Goal: Task Accomplishment & Management: Complete application form

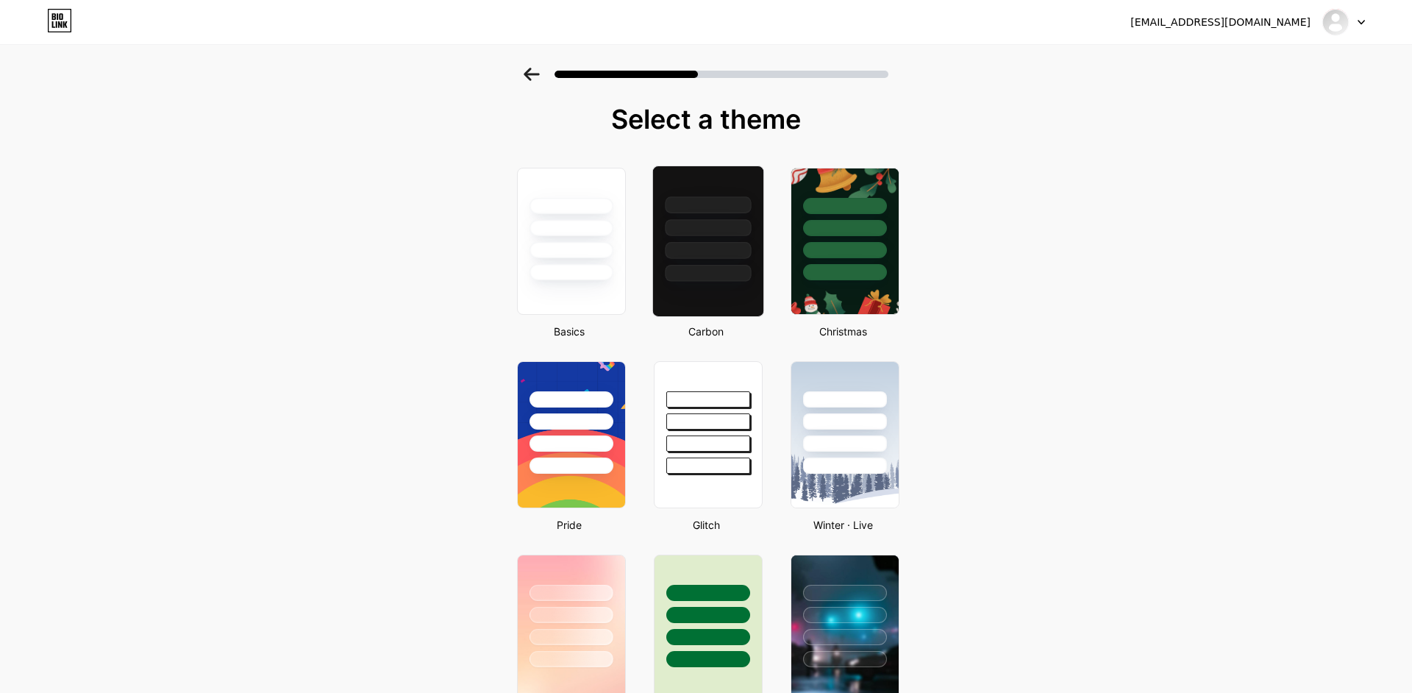
click at [714, 235] on div at bounding box center [708, 227] width 86 height 17
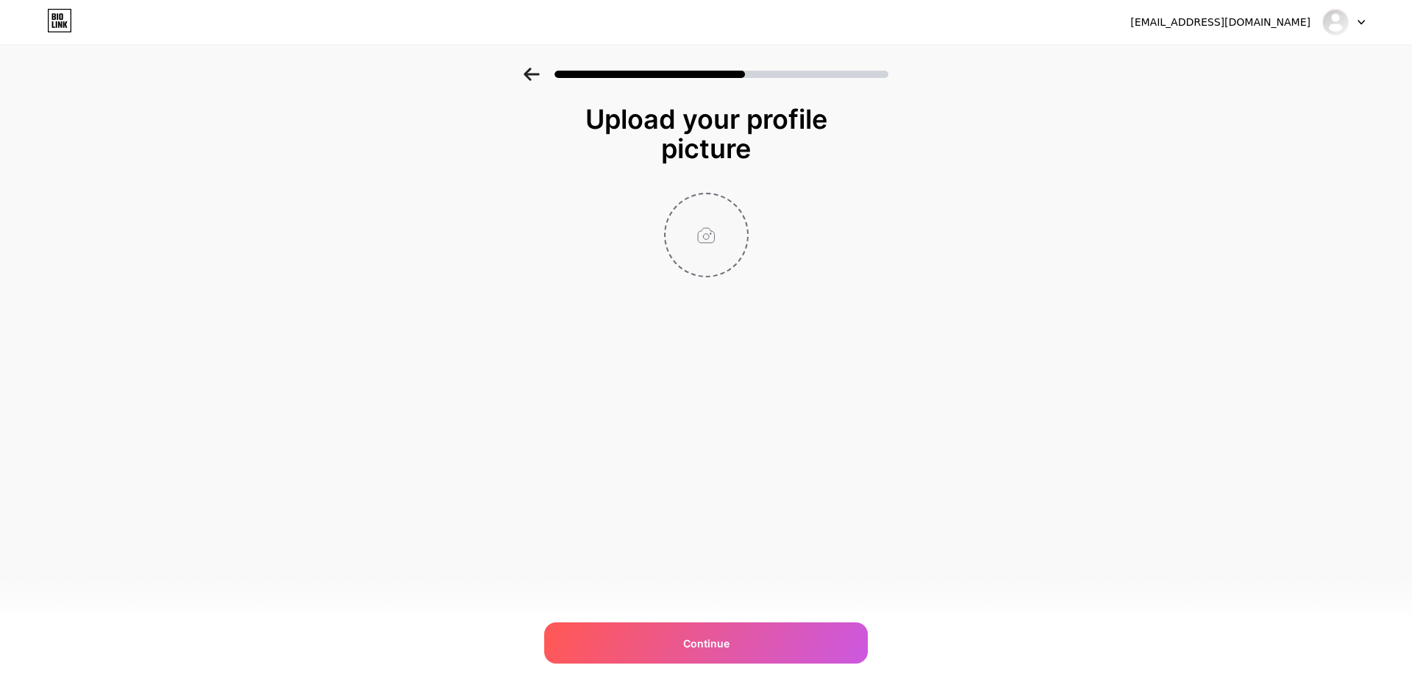
click at [713, 238] on input "file" at bounding box center [707, 235] width 82 height 82
type input "C:\fakepath\logo.png"
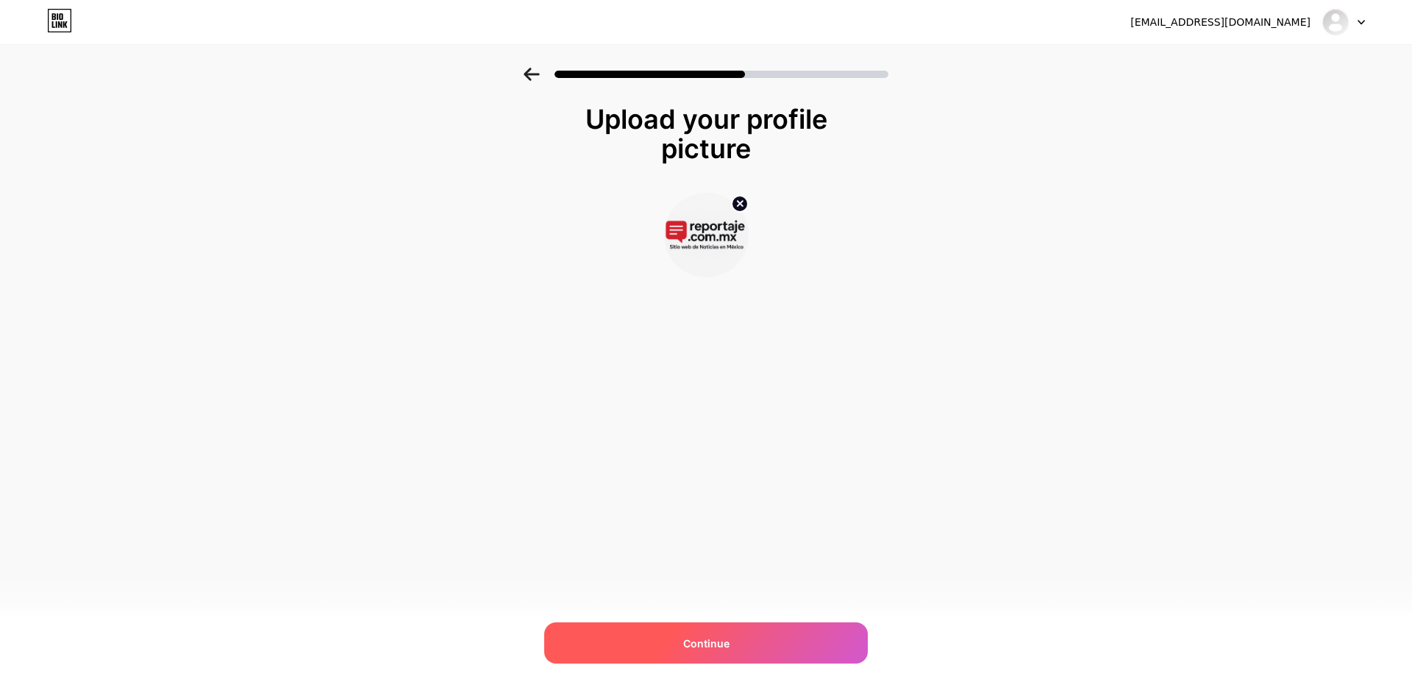
click at [705, 647] on span "Continue" at bounding box center [706, 642] width 46 height 15
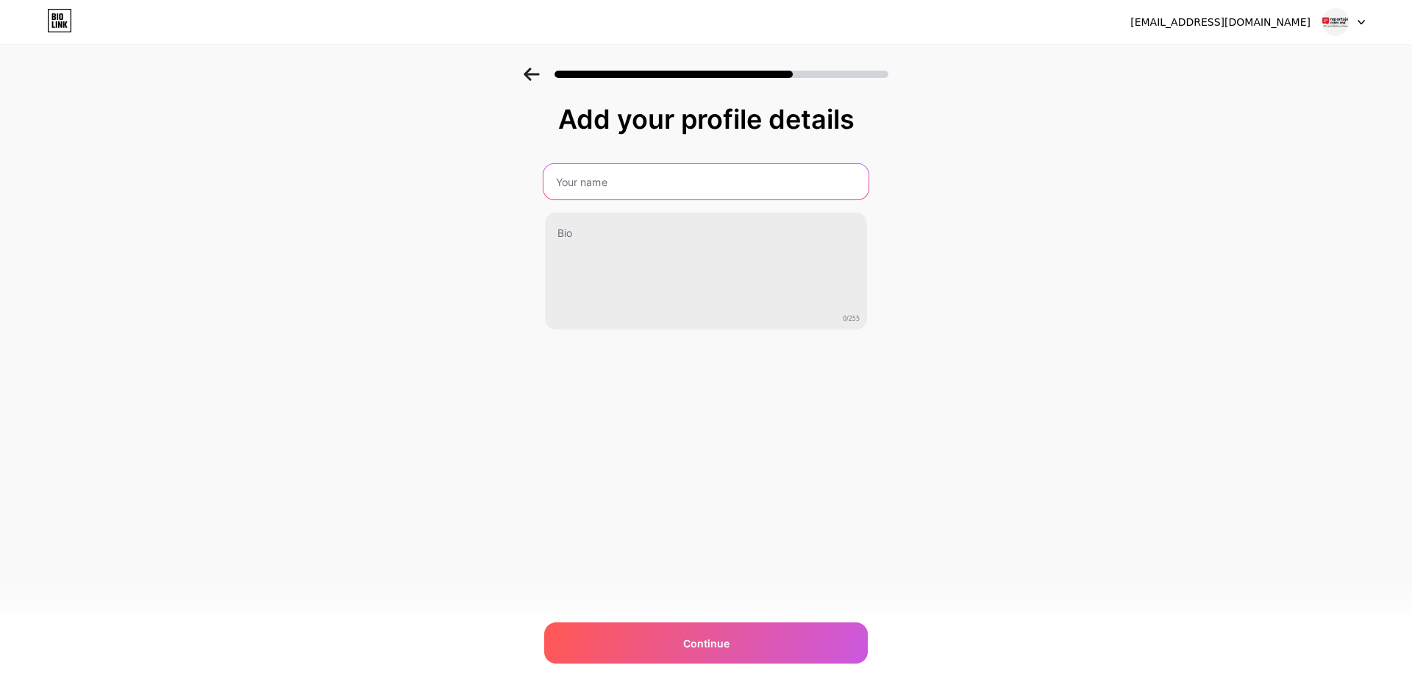
click at [634, 179] on input "text" at bounding box center [706, 181] width 325 height 35
type input "[DOMAIN_NAME]"
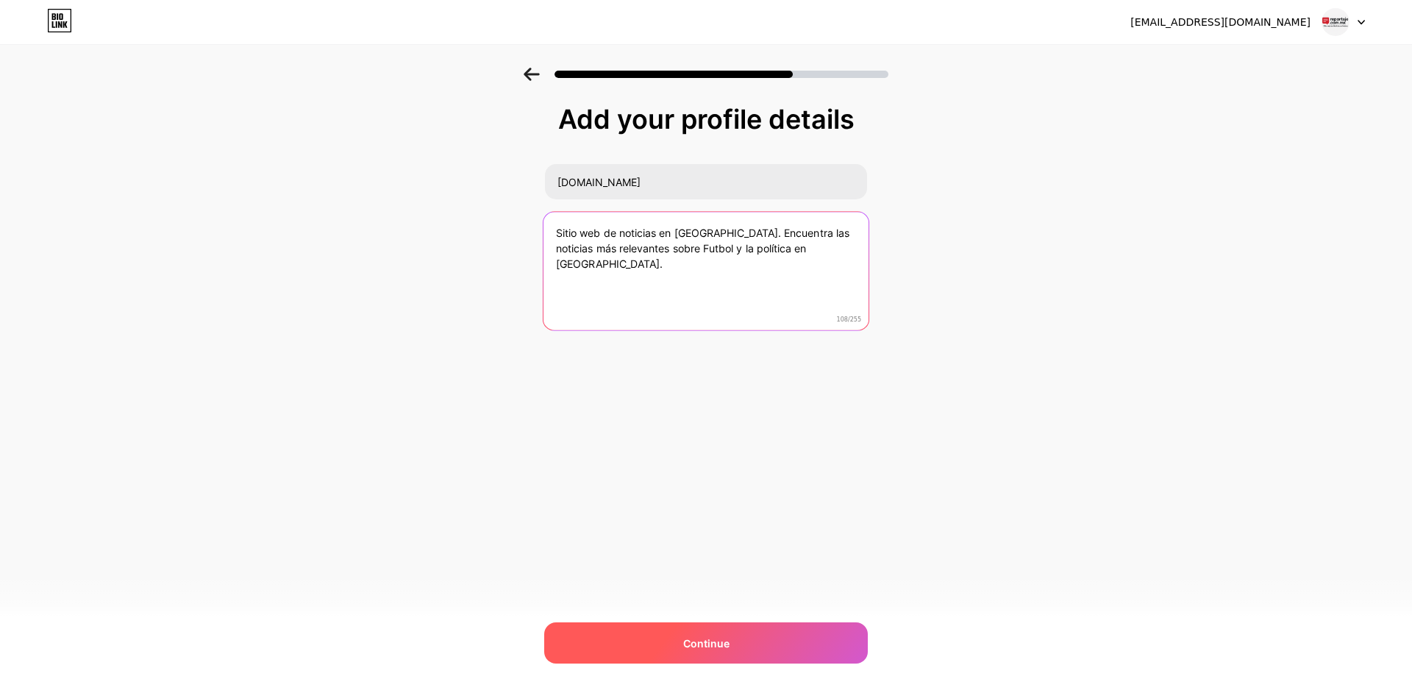
type textarea "Sitio web de noticias en [GEOGRAPHIC_DATA]. Encuentra las noticias más relevant…"
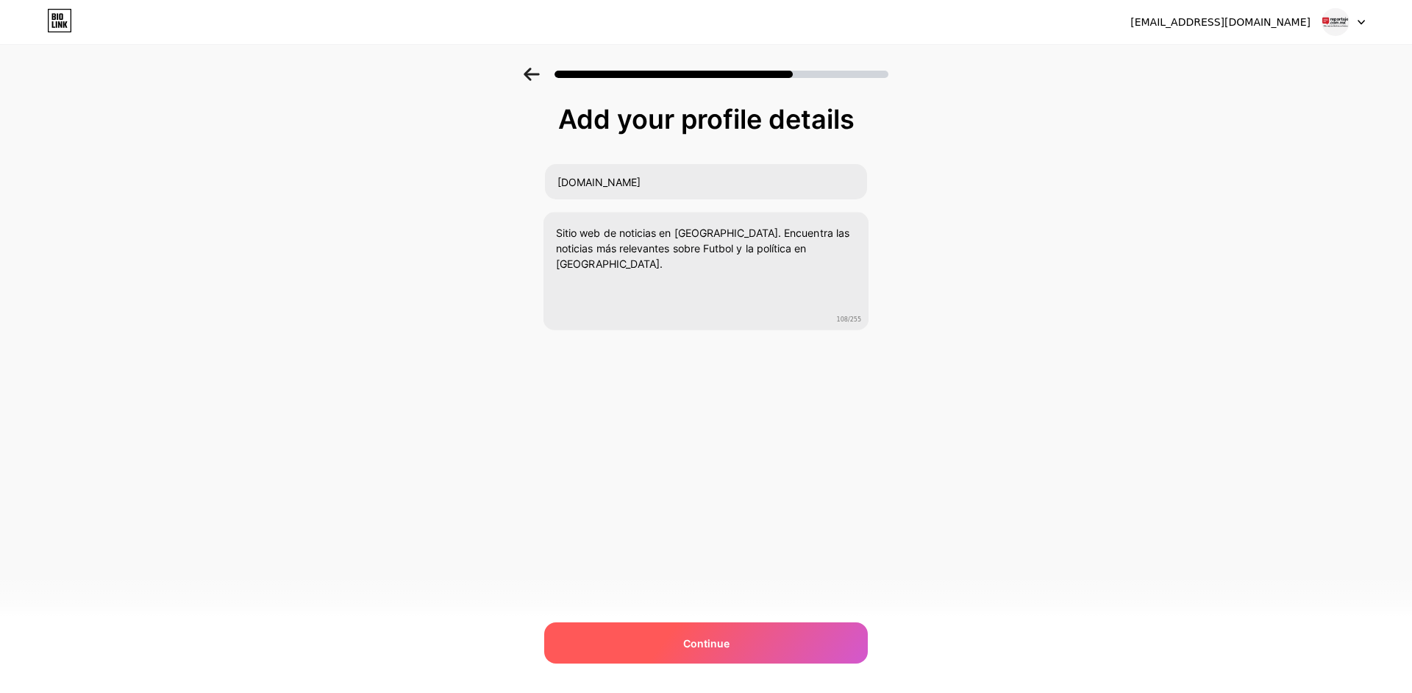
click at [709, 627] on div "Continue" at bounding box center [706, 642] width 324 height 41
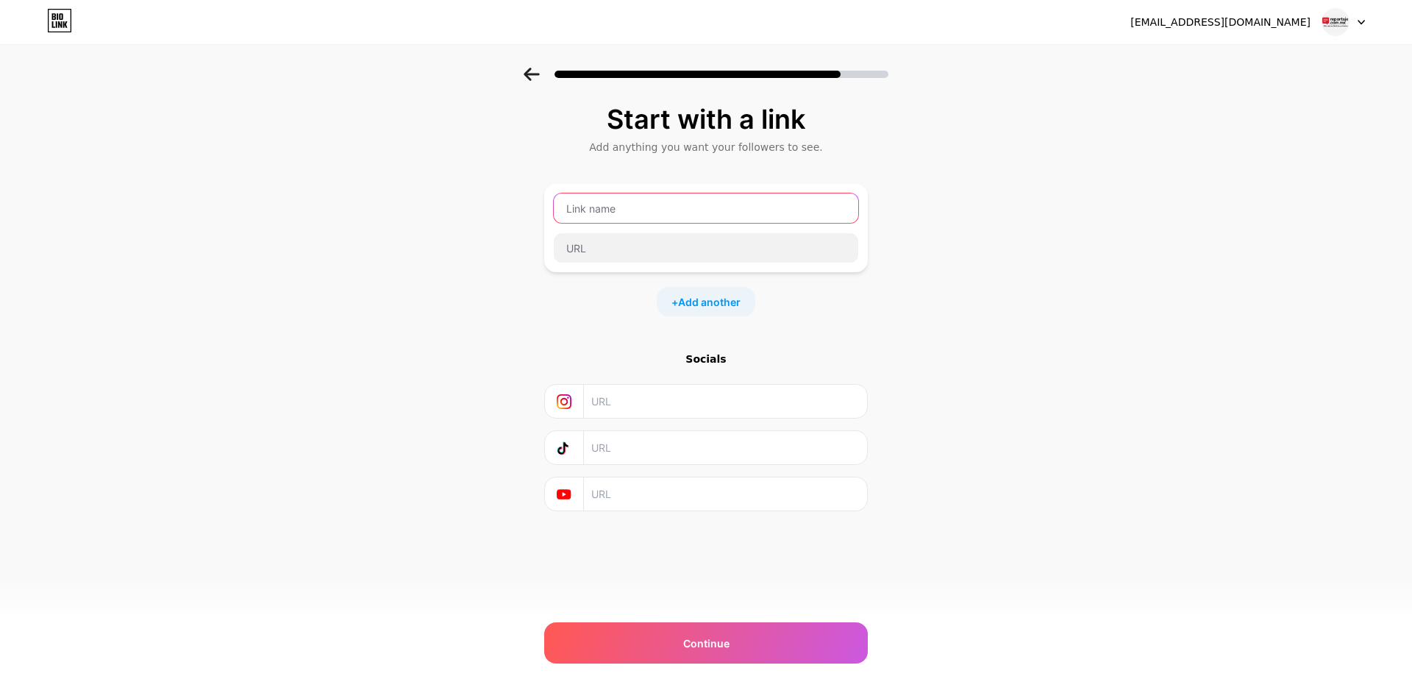
click at [633, 213] on input "text" at bounding box center [706, 207] width 304 height 29
type input "[DOMAIN_NAME]"
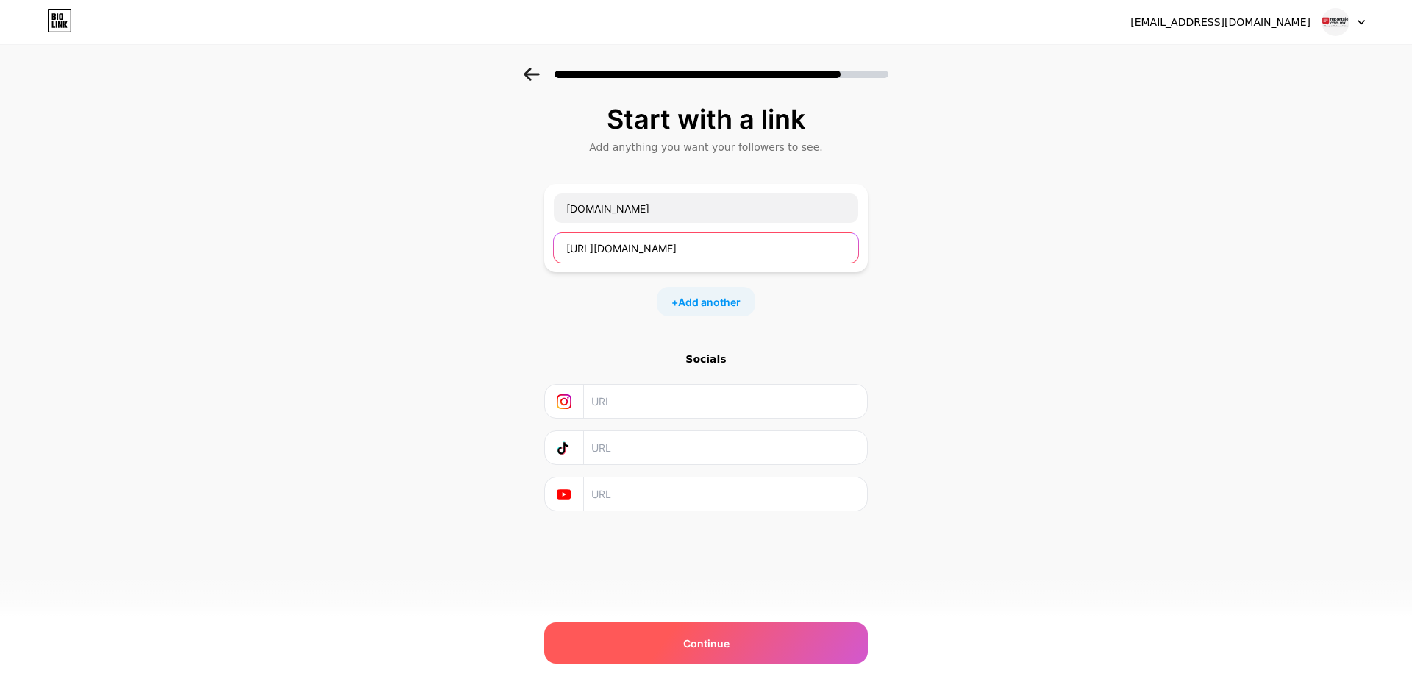
type input "[URL][DOMAIN_NAME]"
click at [699, 651] on div "Continue" at bounding box center [706, 642] width 324 height 41
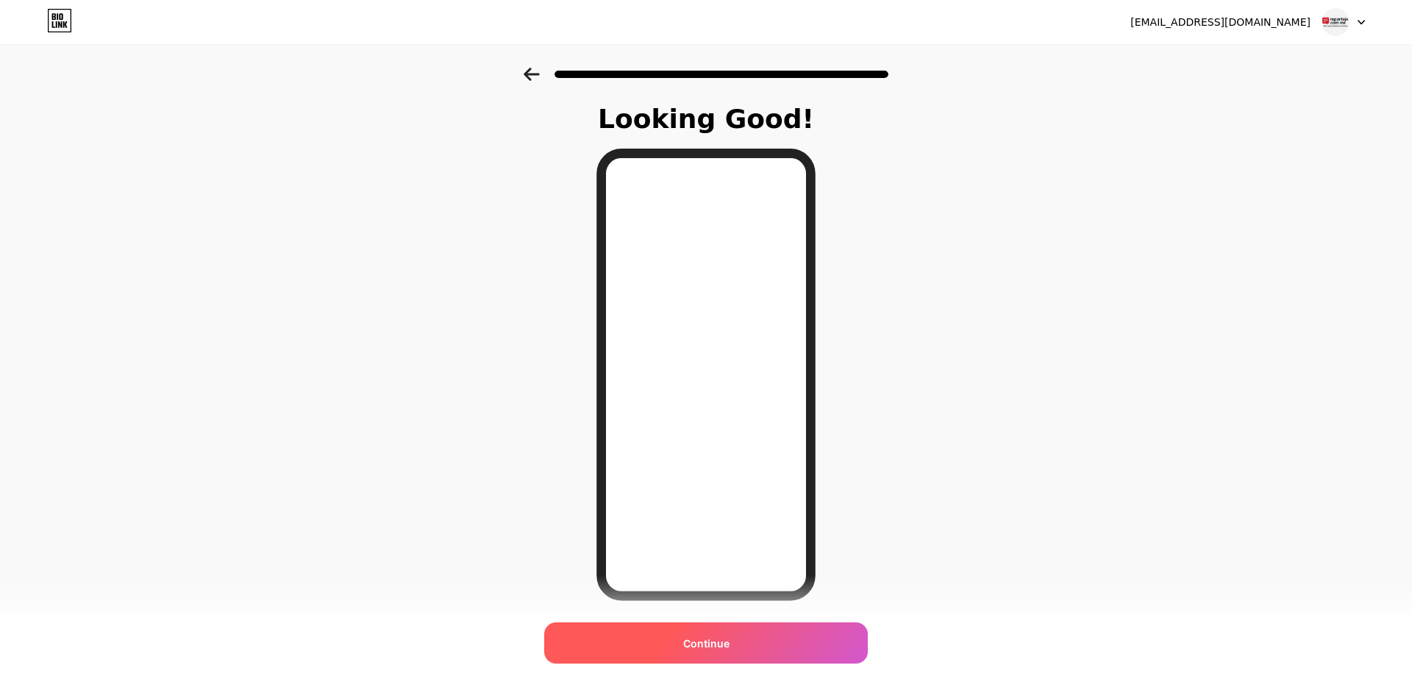
click at [719, 645] on span "Continue" at bounding box center [706, 642] width 46 height 15
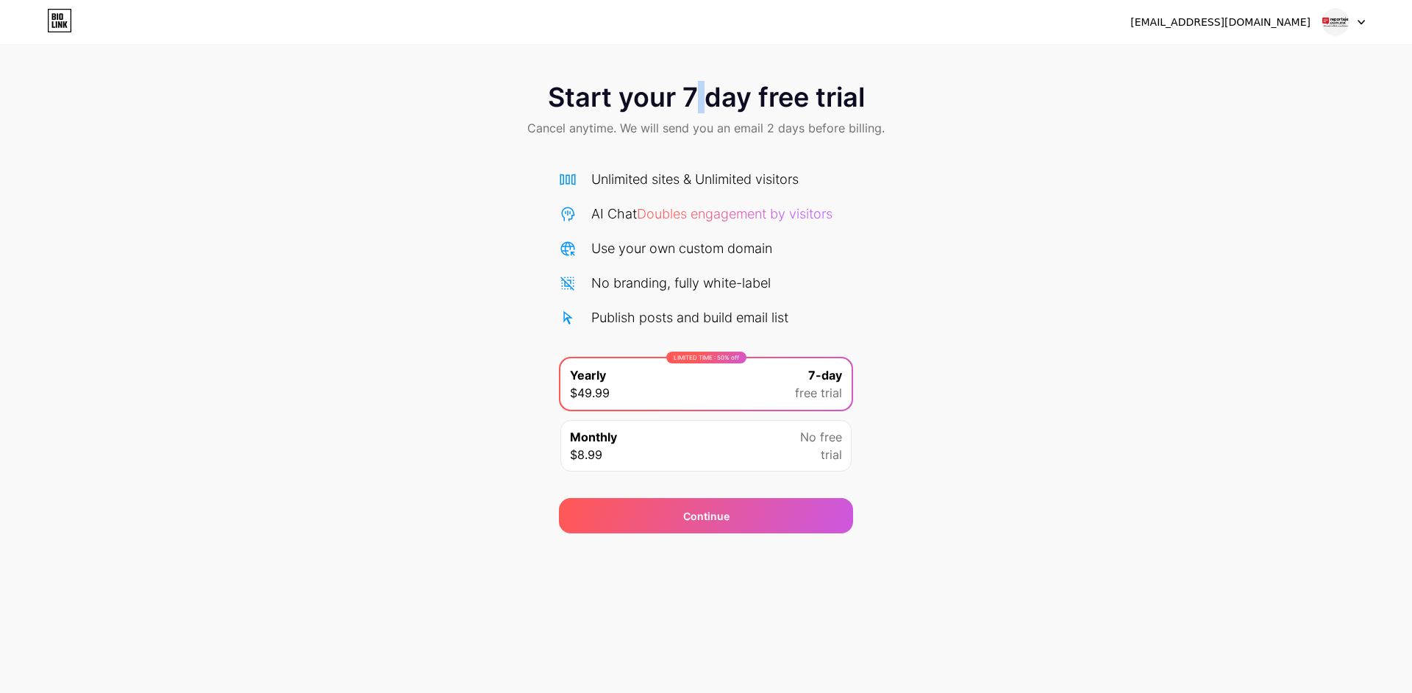
click at [702, 107] on span "Start your 7 day free trial" at bounding box center [706, 96] width 317 height 29
click at [801, 101] on span "Start your 7 day free trial" at bounding box center [706, 96] width 317 height 29
drag, startPoint x: 801, startPoint y: 133, endPoint x: 809, endPoint y: 133, distance: 8.1
click at [809, 133] on span "Cancel anytime. We will send you an email 2 days before billing." at bounding box center [705, 128] width 357 height 18
click at [855, 129] on span "Cancel anytime. We will send you an email 2 days before billing." at bounding box center [705, 128] width 357 height 18
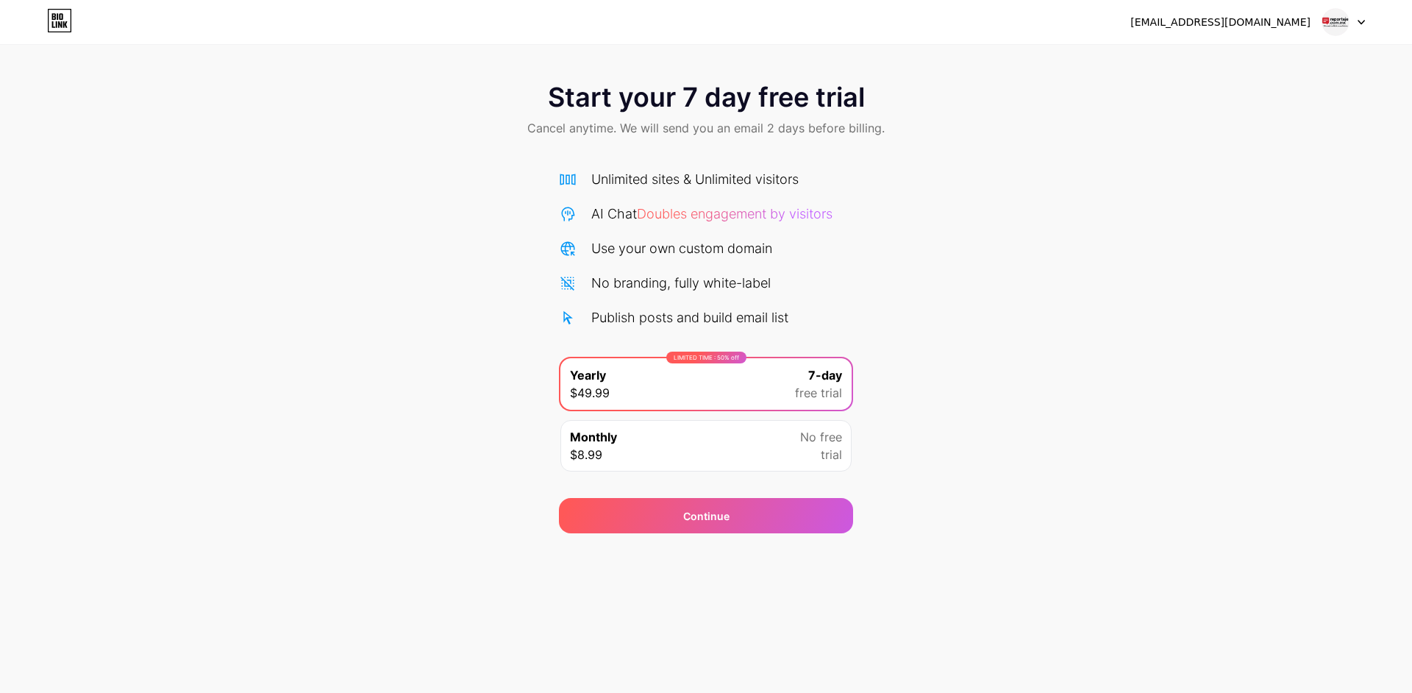
click at [802, 460] on div "No free trial" at bounding box center [821, 445] width 42 height 35
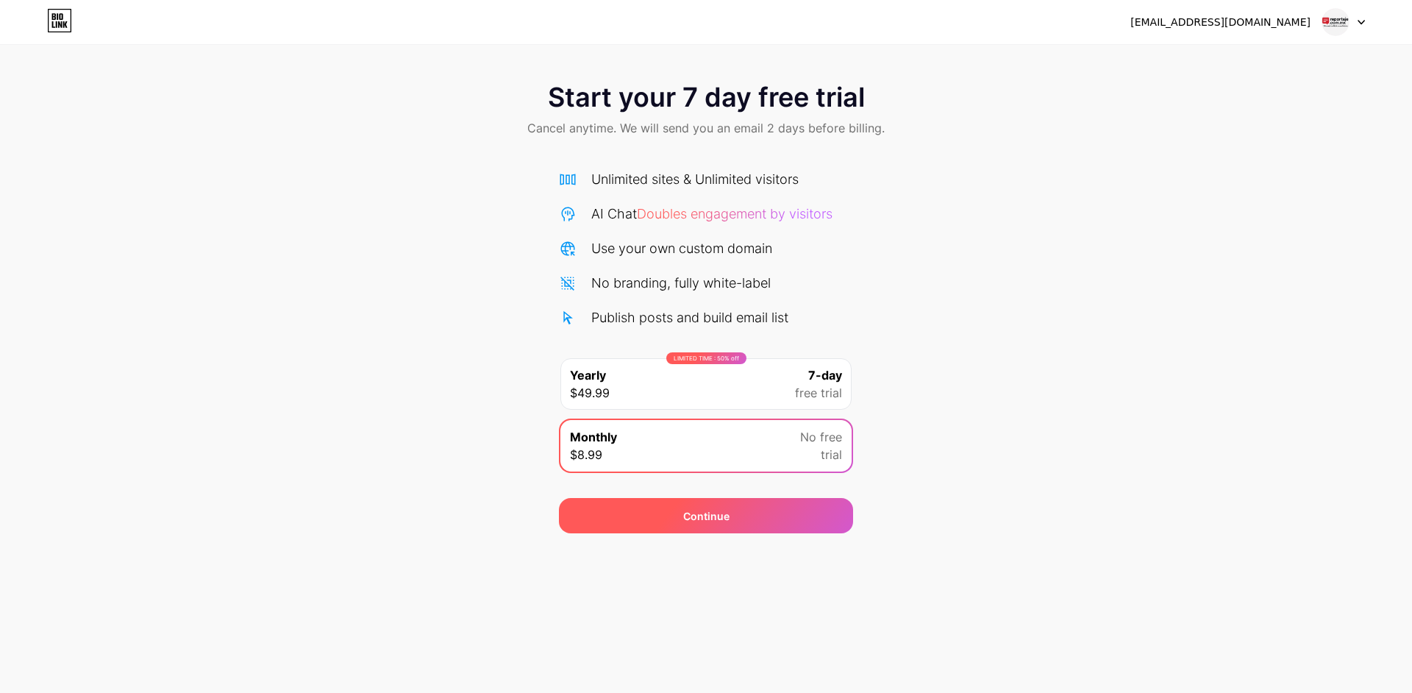
click at [785, 519] on div "Continue" at bounding box center [706, 515] width 294 height 35
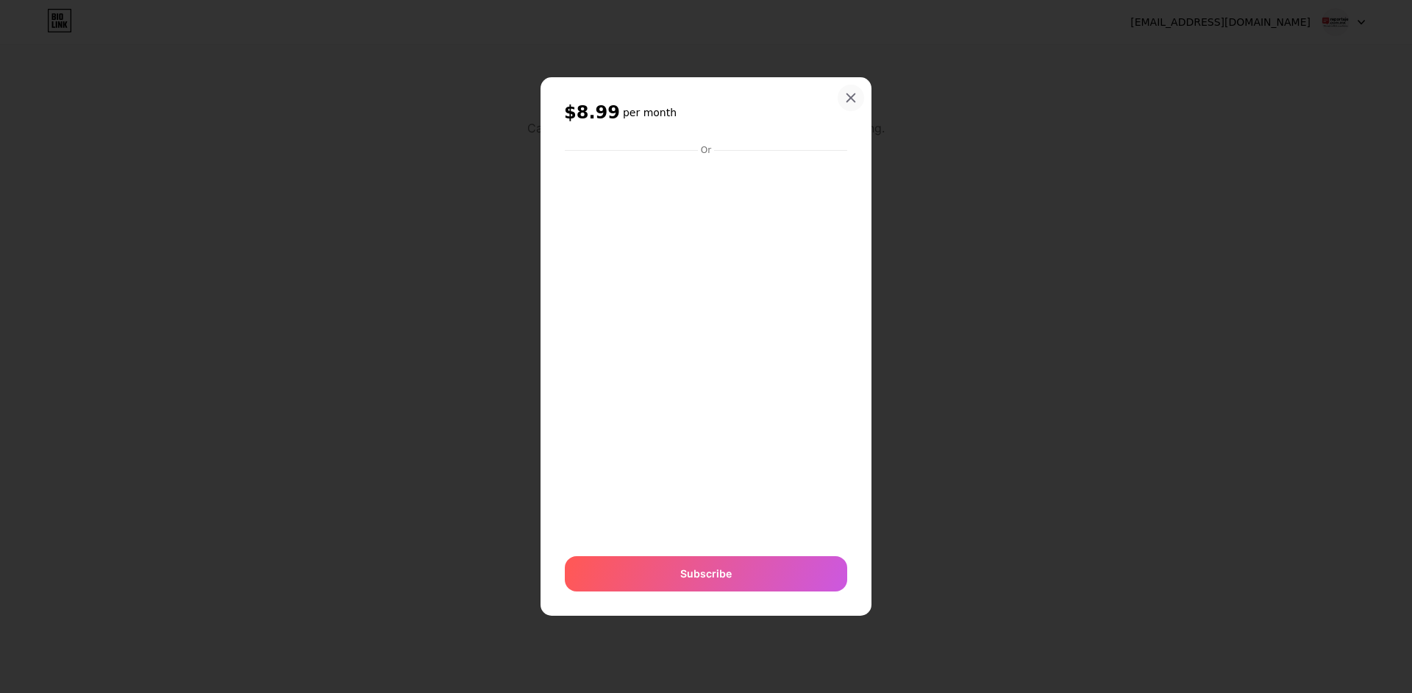
click at [855, 96] on icon at bounding box center [851, 98] width 12 height 12
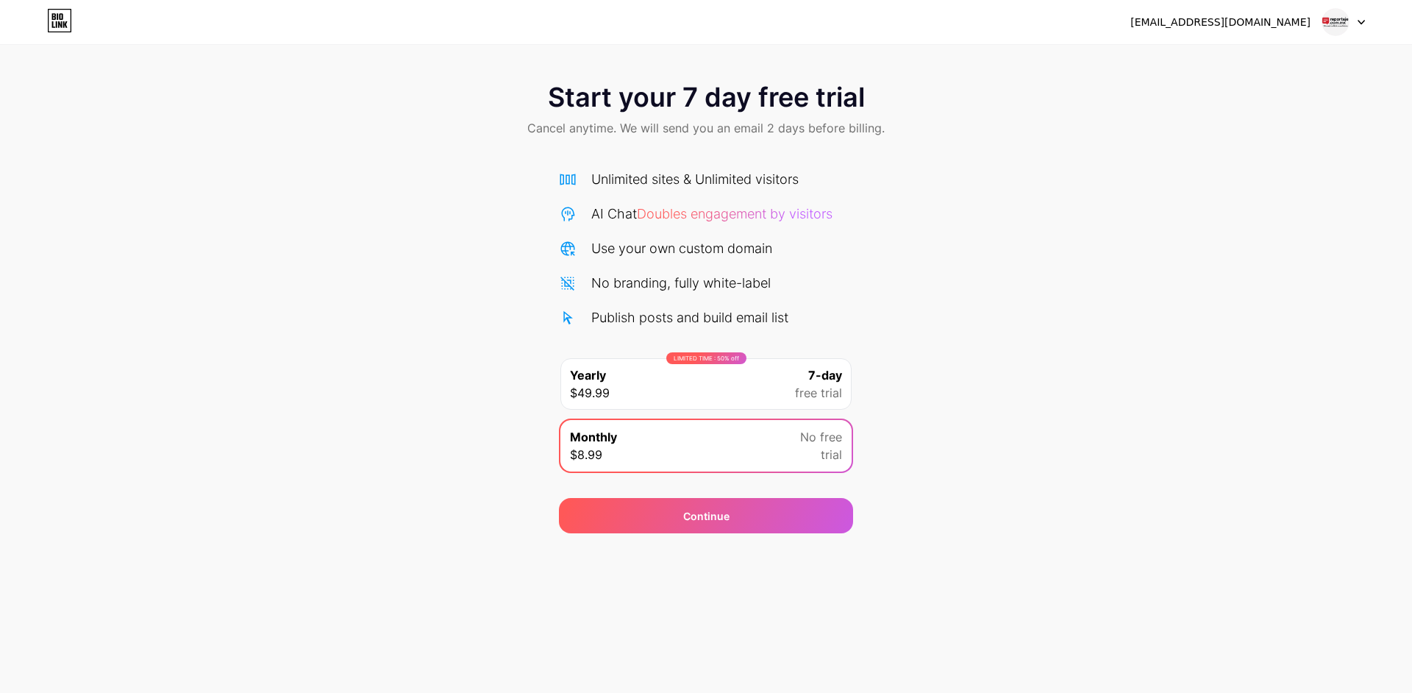
click at [1340, 41] on div "[EMAIL_ADDRESS][DOMAIN_NAME] Logout" at bounding box center [706, 22] width 1412 height 44
click at [1344, 32] on img at bounding box center [1336, 22] width 28 height 28
click at [366, 176] on div "Start your 7 day free trial Cancel anytime. We will send you an email 2 days be…" at bounding box center [706, 301] width 1412 height 466
